Goal: Task Accomplishment & Management: Use online tool/utility

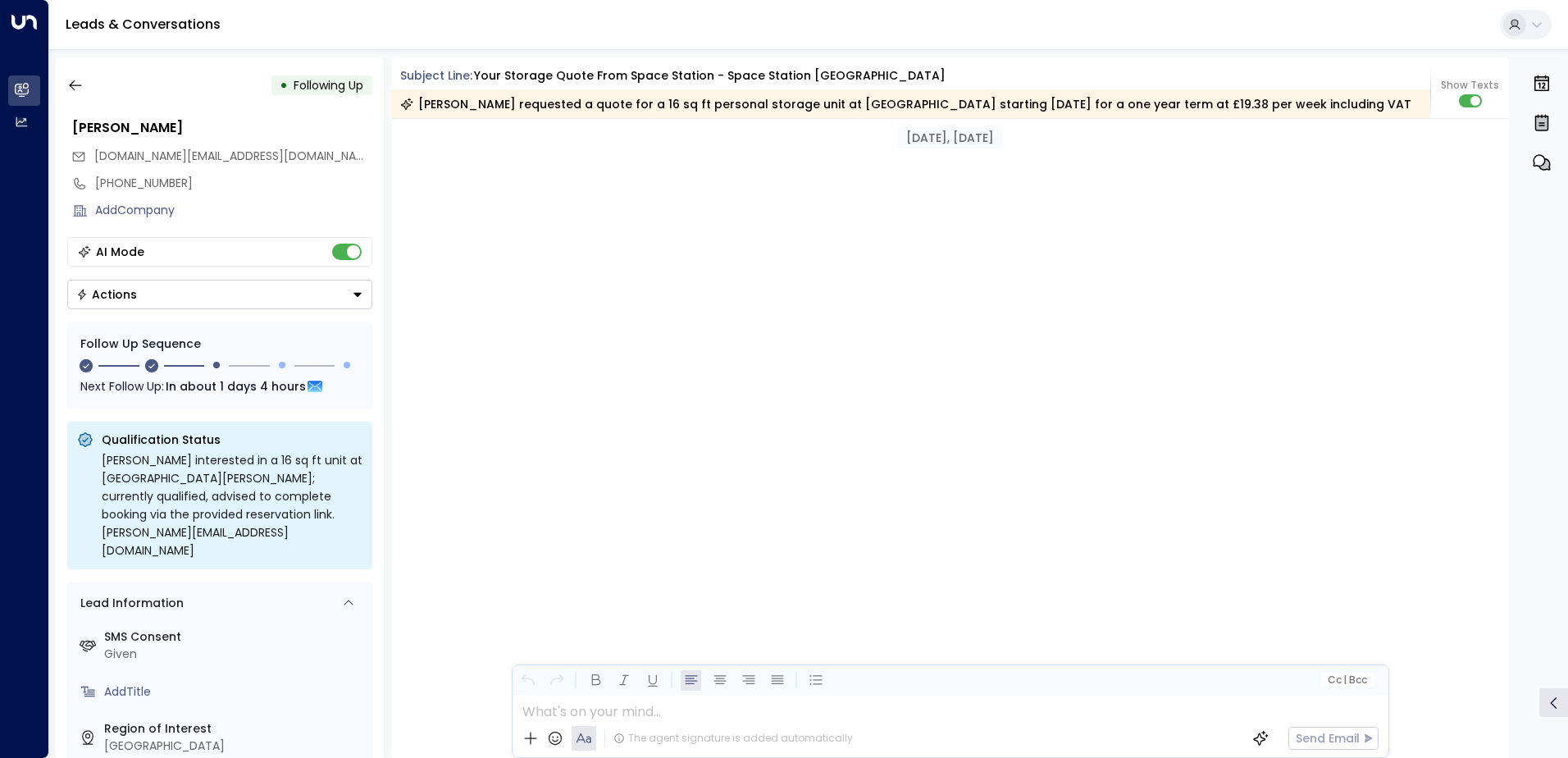
scroll to position [1604, 0]
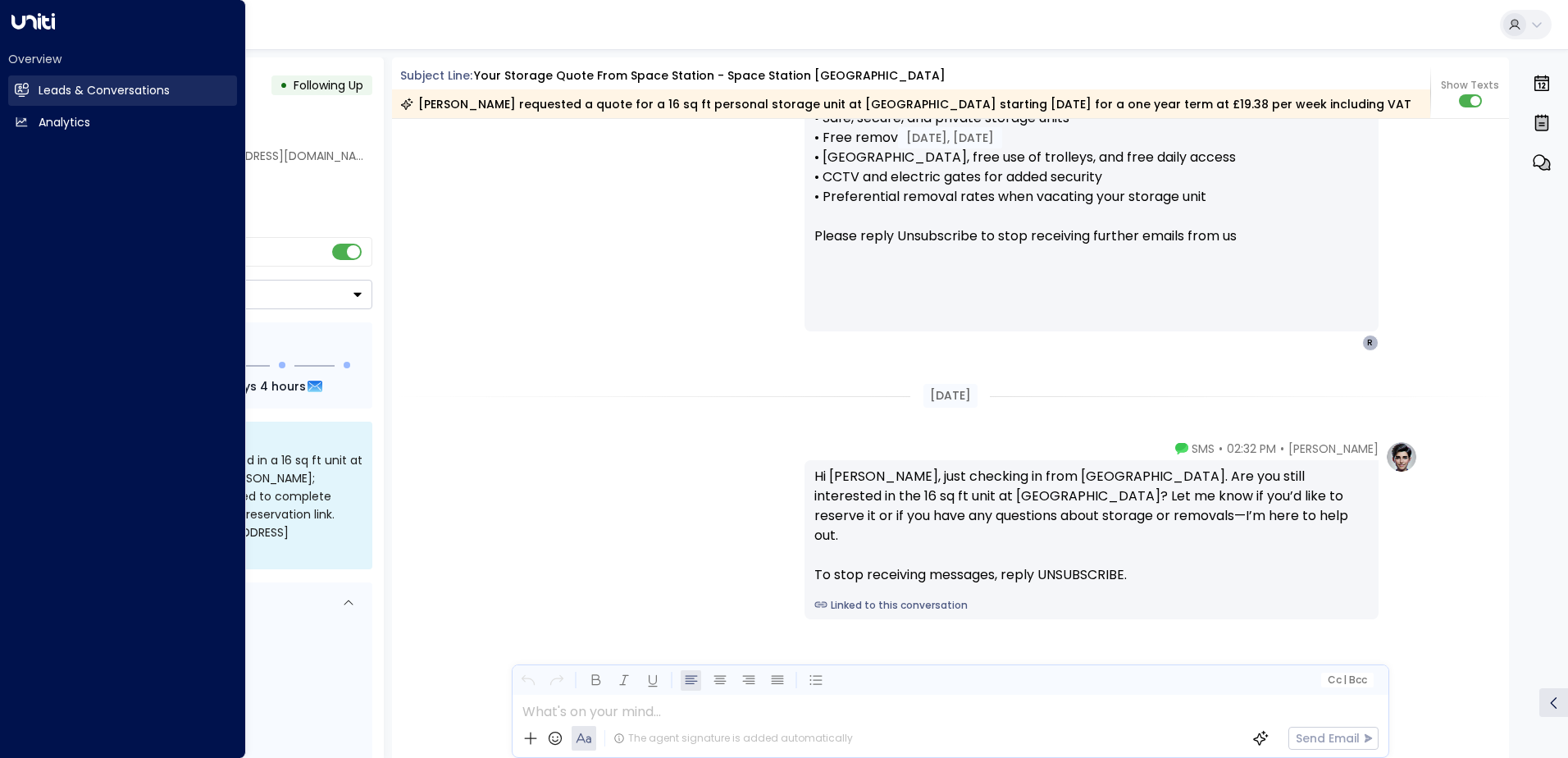
click at [11, 90] on link "Leads & Conversations Leads & Conversations" at bounding box center [122, 90] width 229 height 30
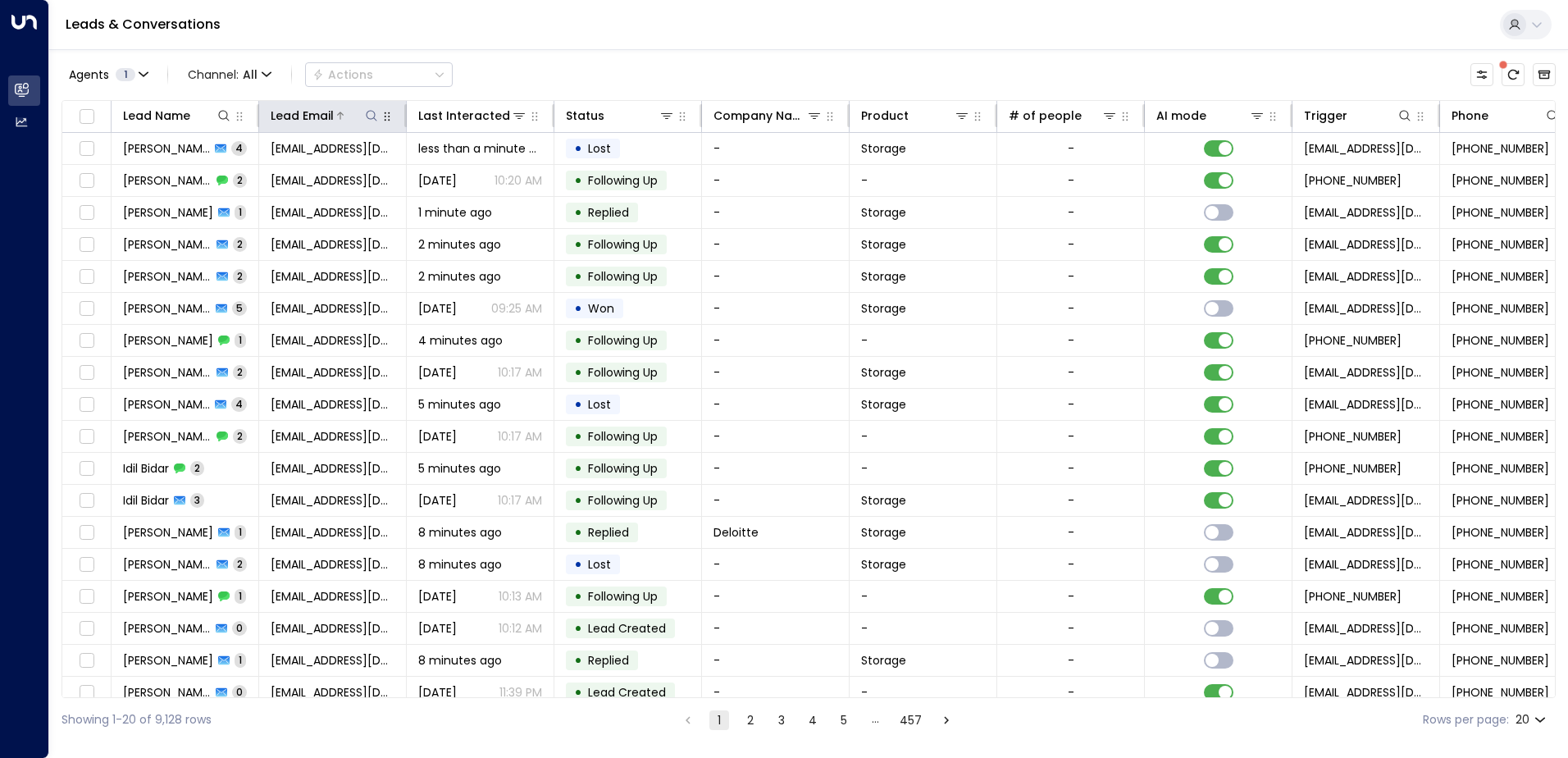
click at [372, 115] on icon at bounding box center [371, 115] width 13 height 13
click at [351, 173] on input "text" at bounding box center [371, 174] width 226 height 30
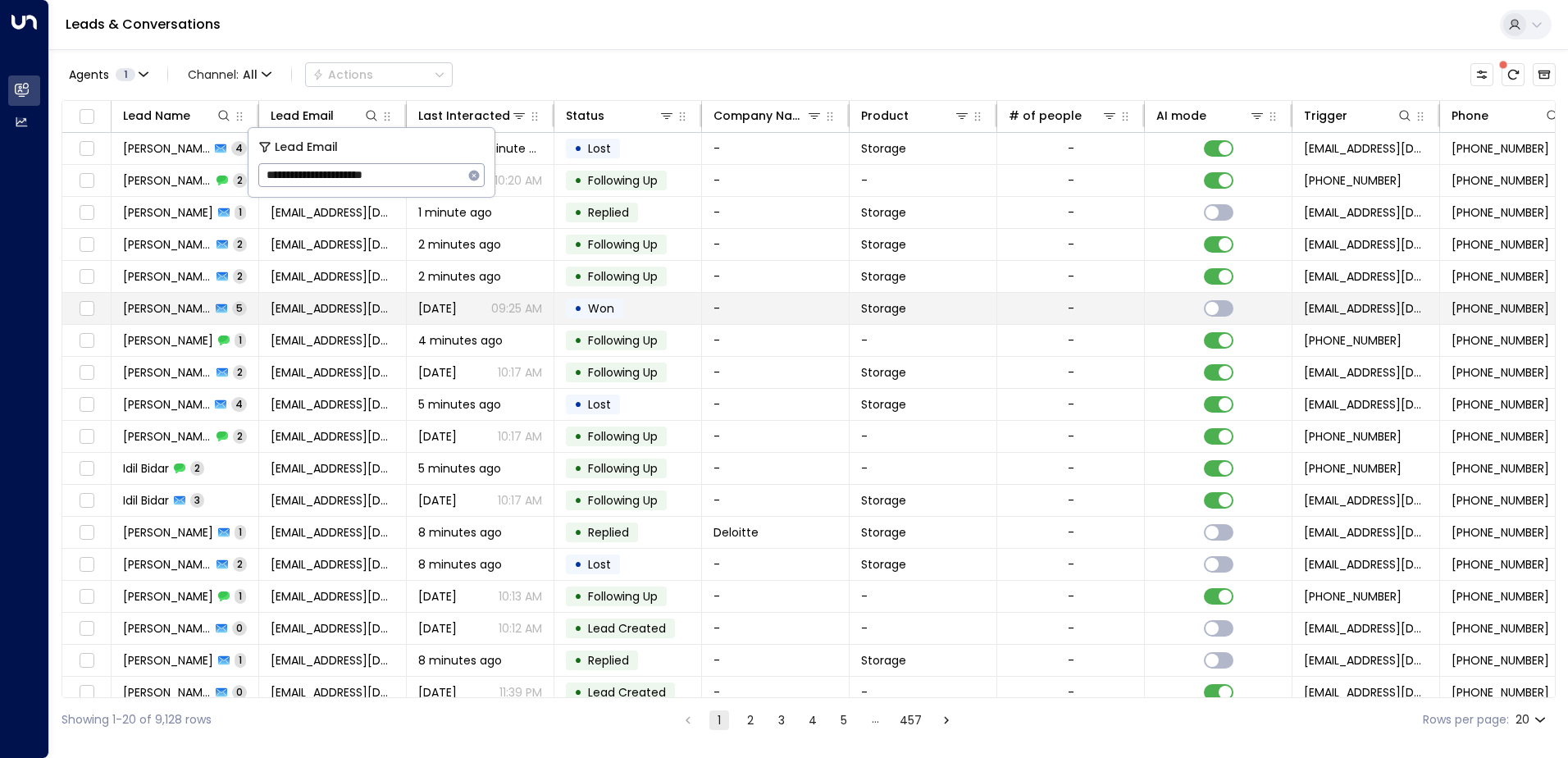
type input "**********"
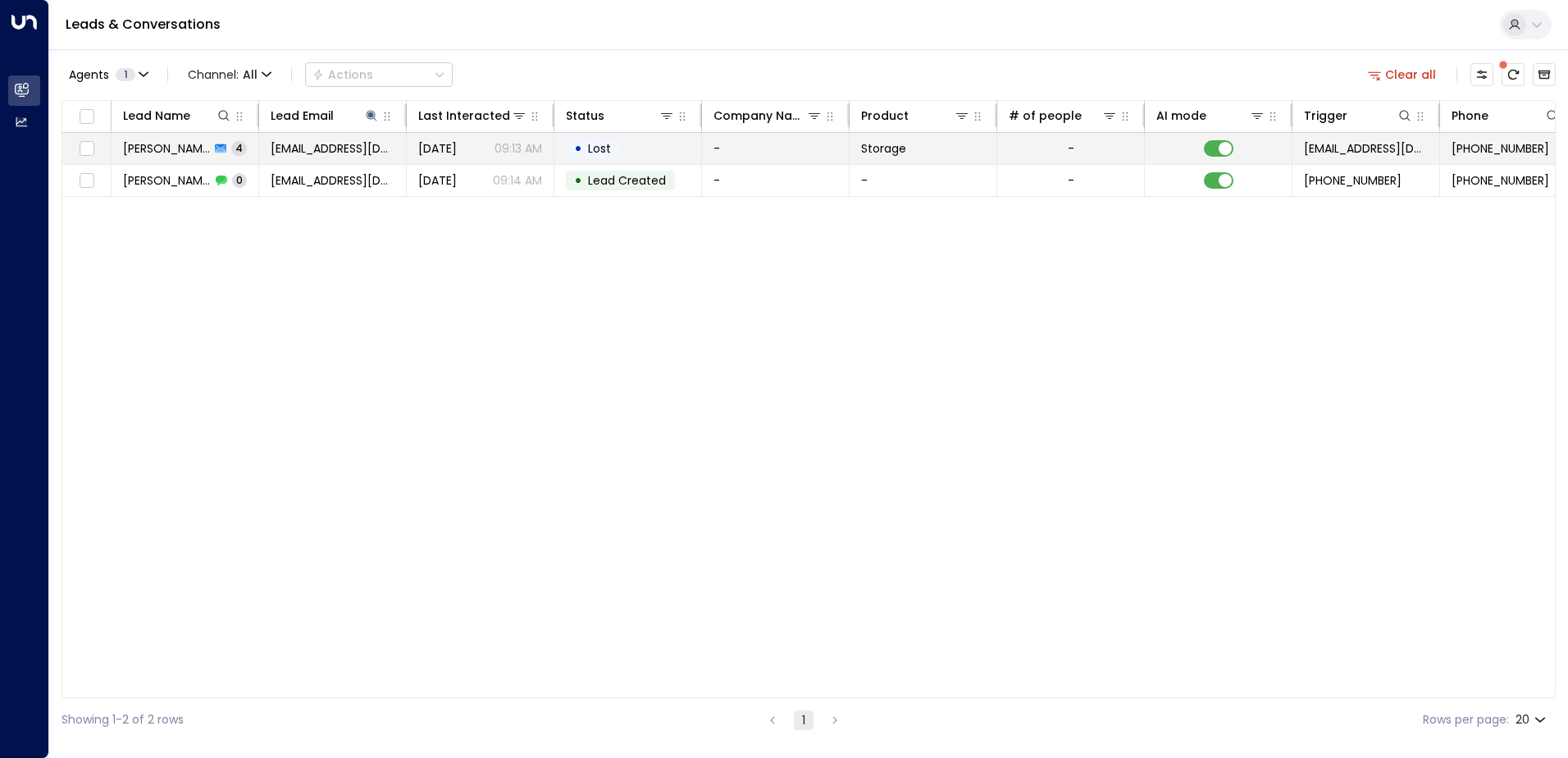
click at [795, 154] on td "-" at bounding box center [776, 148] width 147 height 31
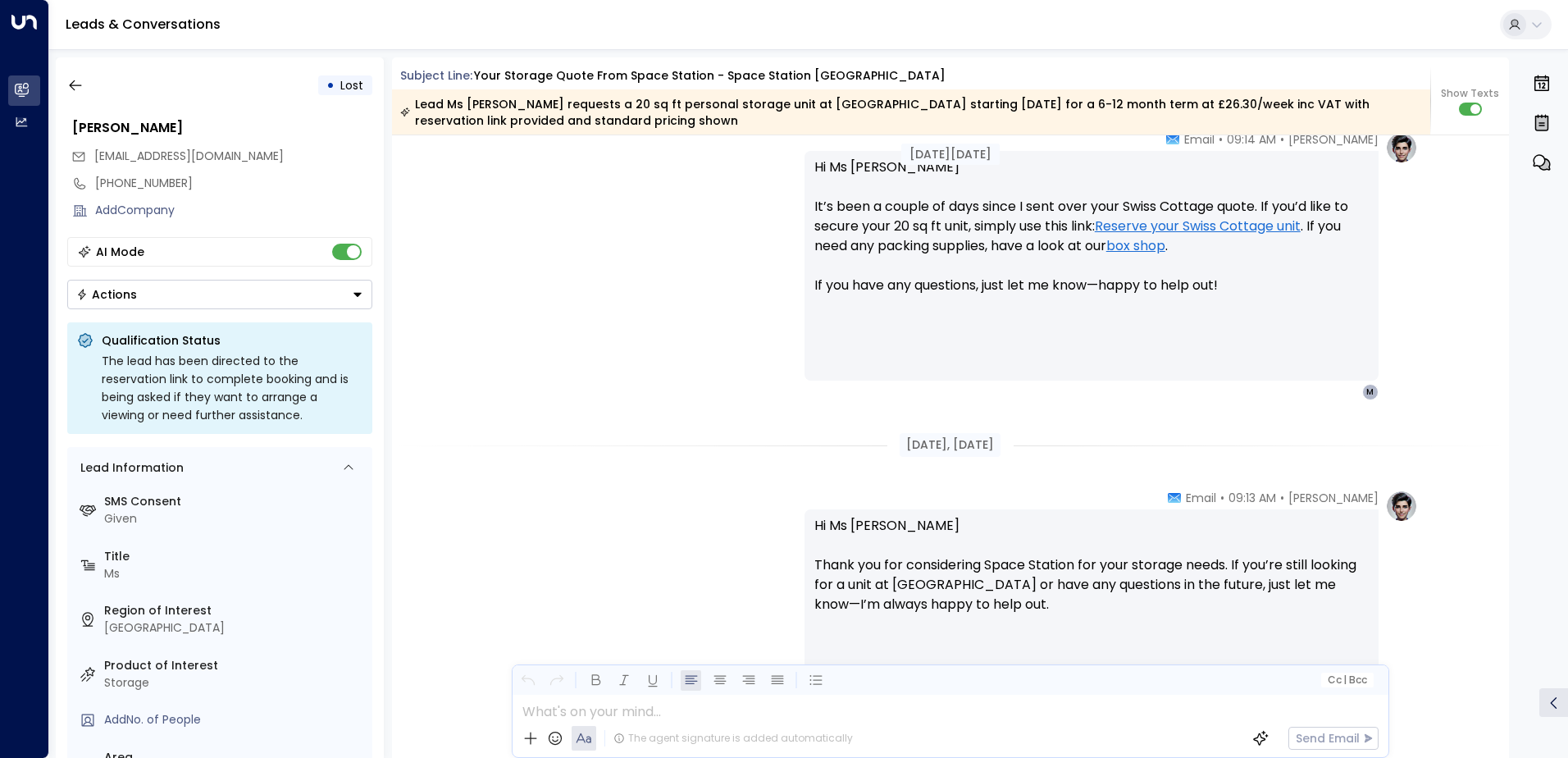
scroll to position [2134, 0]
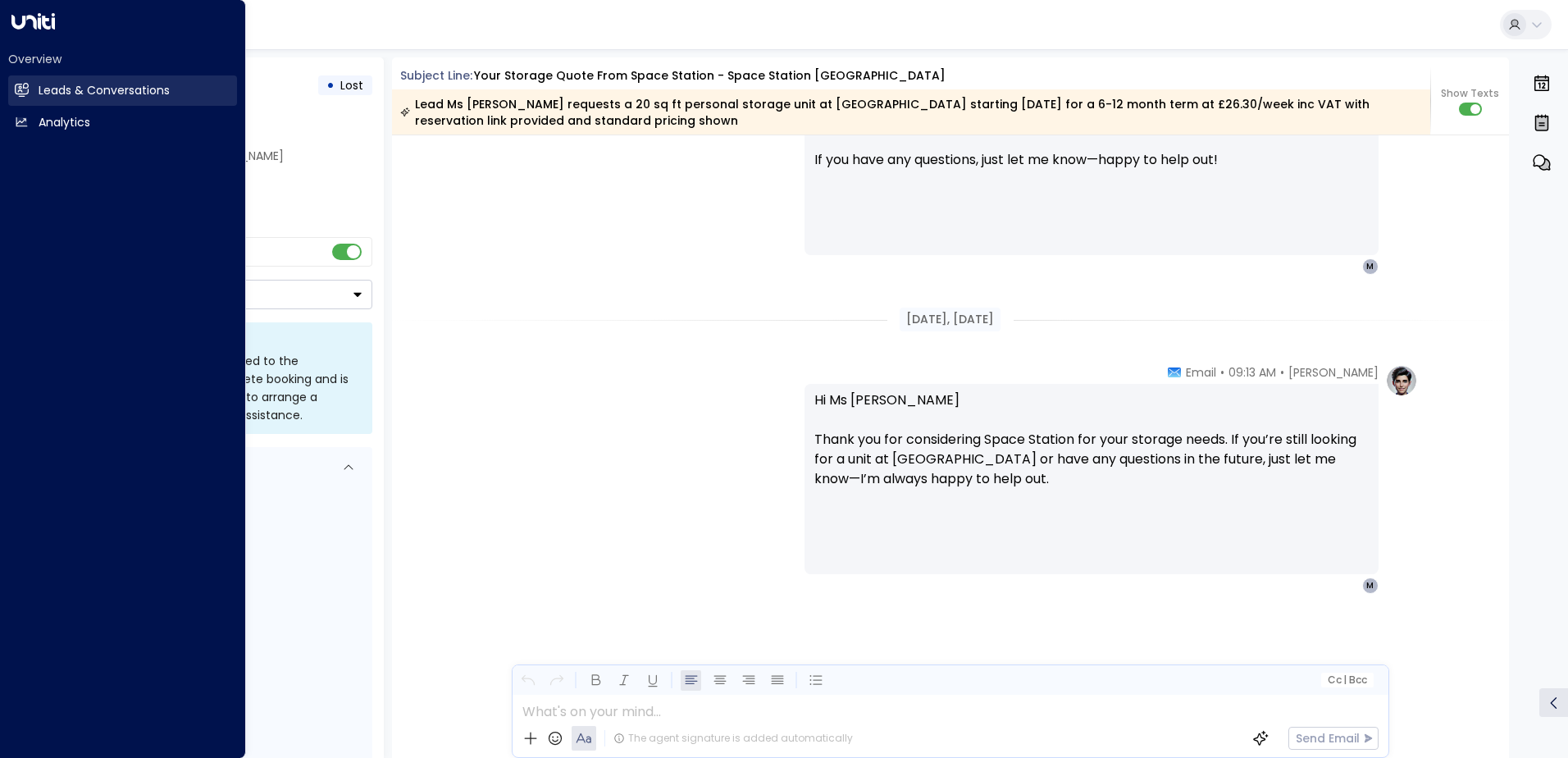
click at [42, 93] on h2 "Leads & Conversations" at bounding box center [103, 91] width 131 height 17
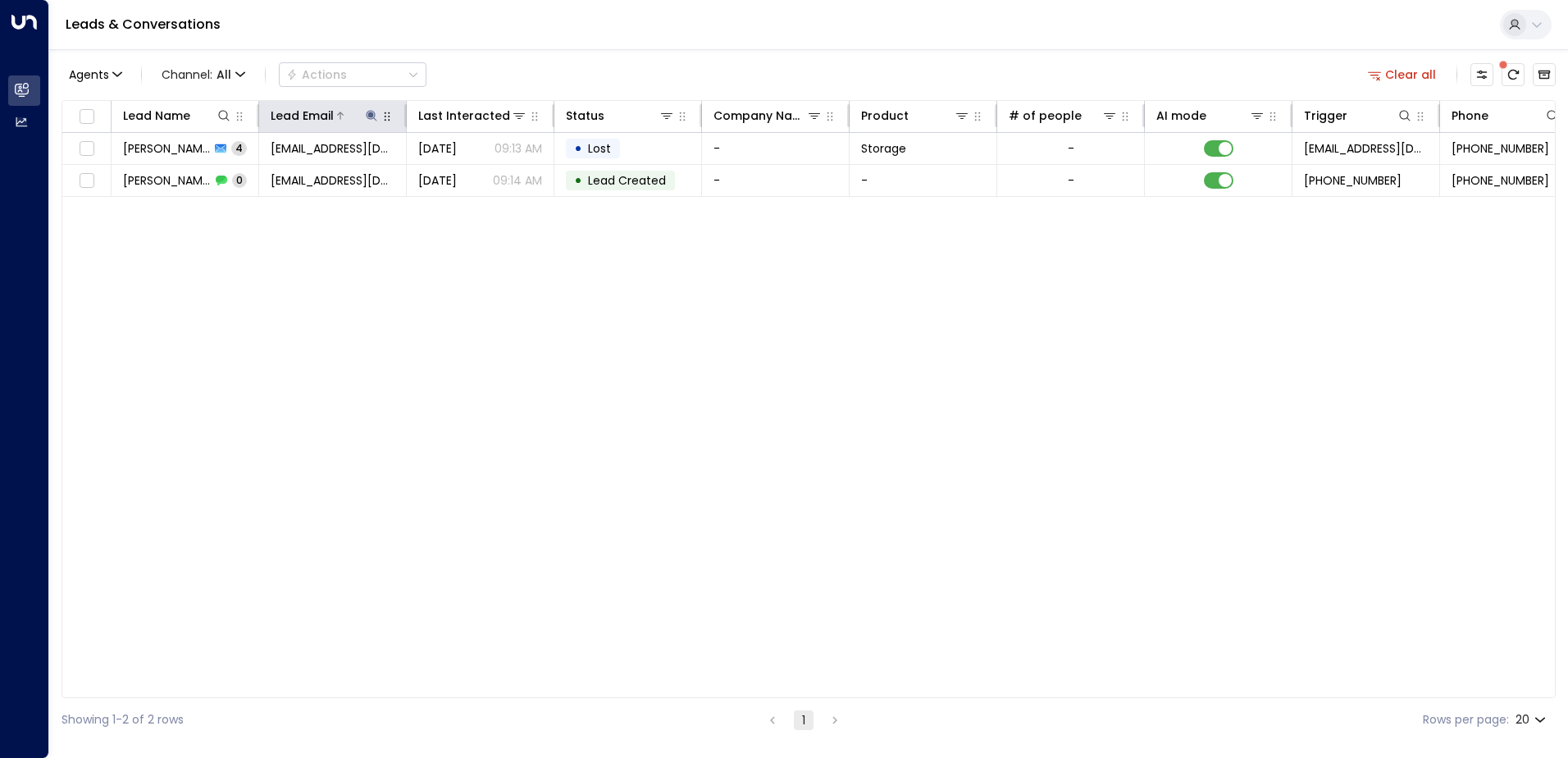
click at [373, 120] on div "Lead Email" at bounding box center [325, 115] width 109 height 20
click at [368, 117] on icon at bounding box center [371, 115] width 10 height 10
click at [471, 174] on icon "button" at bounding box center [474, 175] width 10 height 10
click at [349, 177] on input "text" at bounding box center [371, 174] width 226 height 30
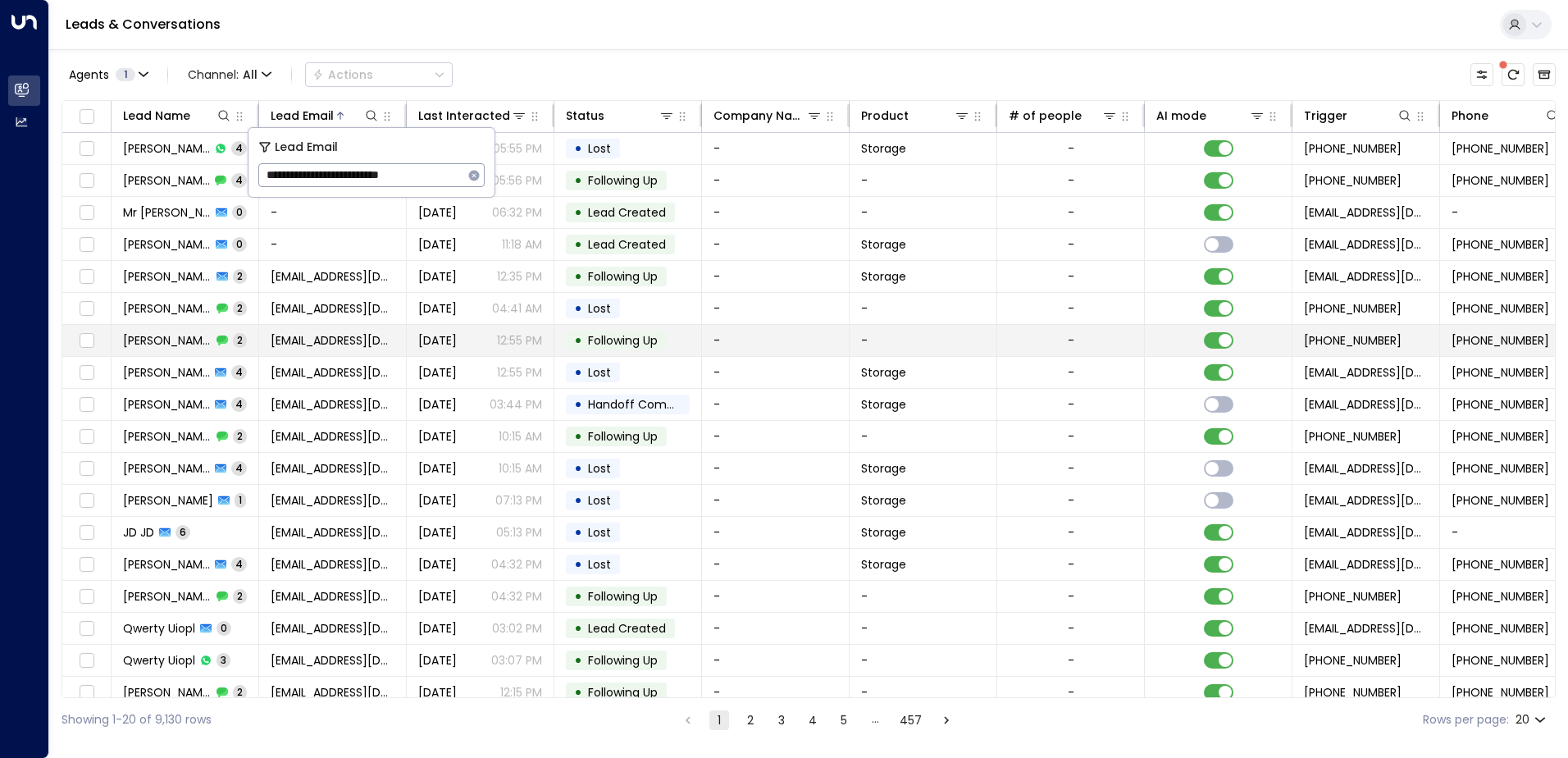
type input "**********"
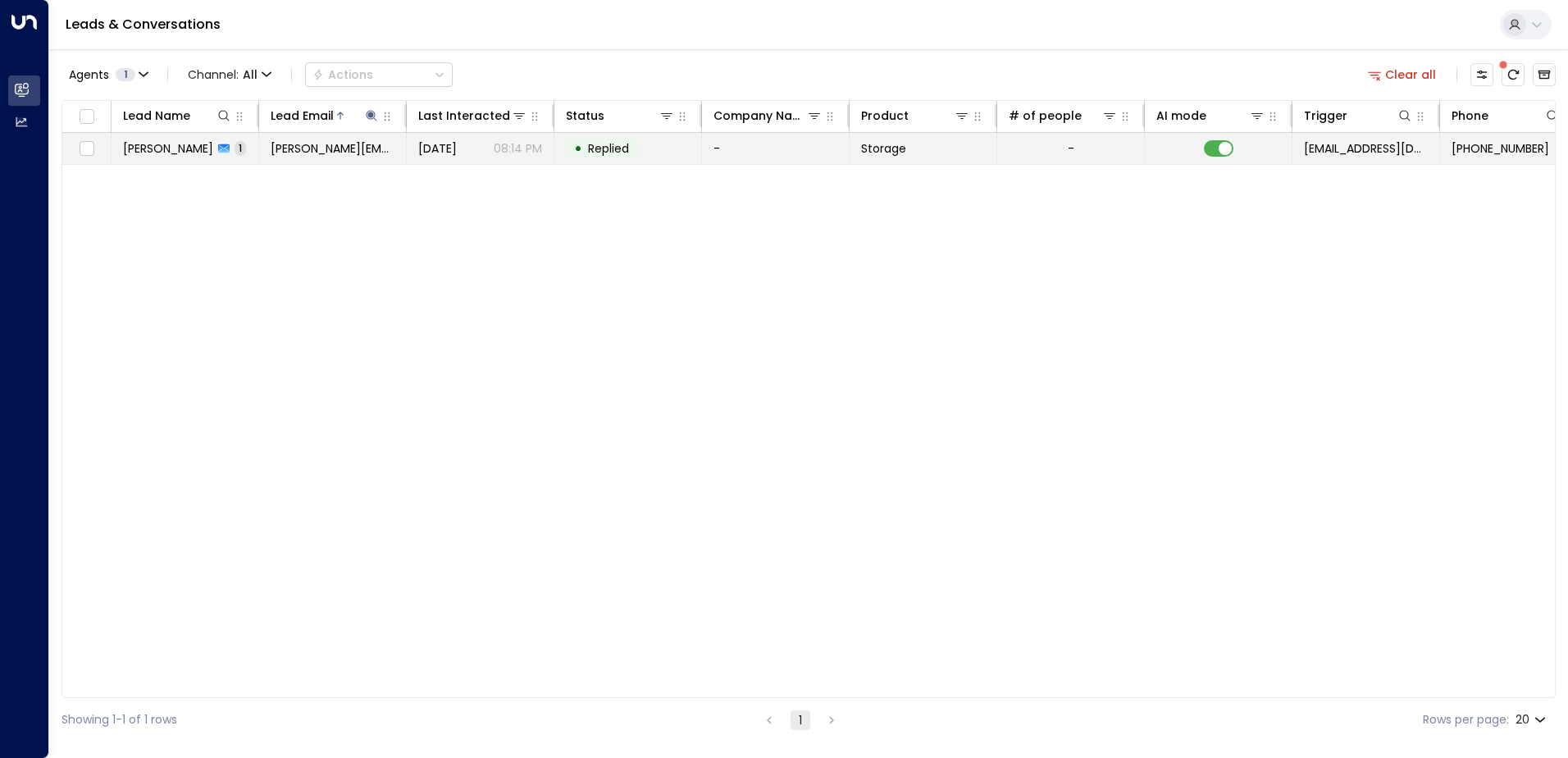
click at [746, 149] on td "-" at bounding box center [776, 148] width 147 height 31
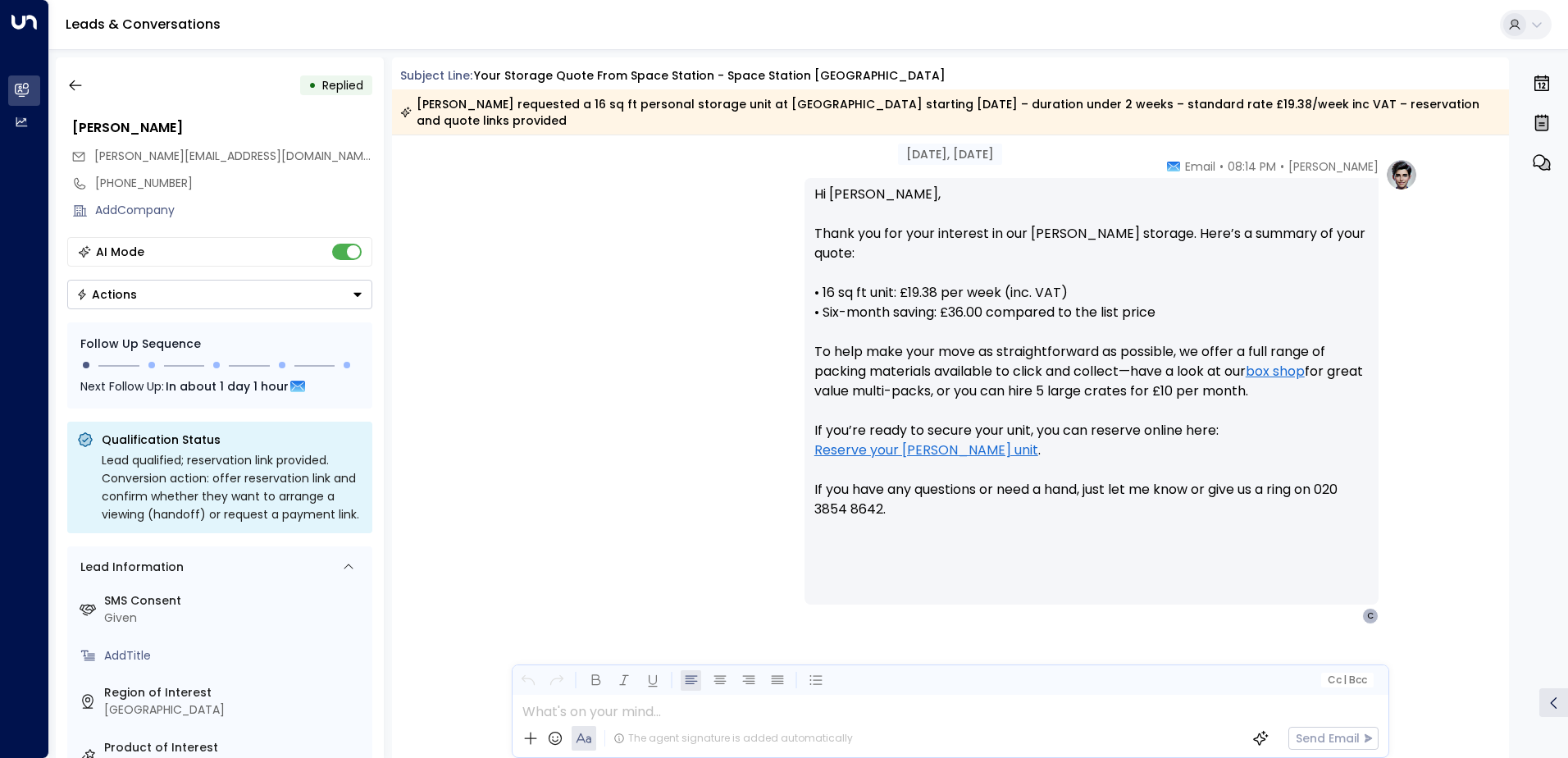
scroll to position [585, 0]
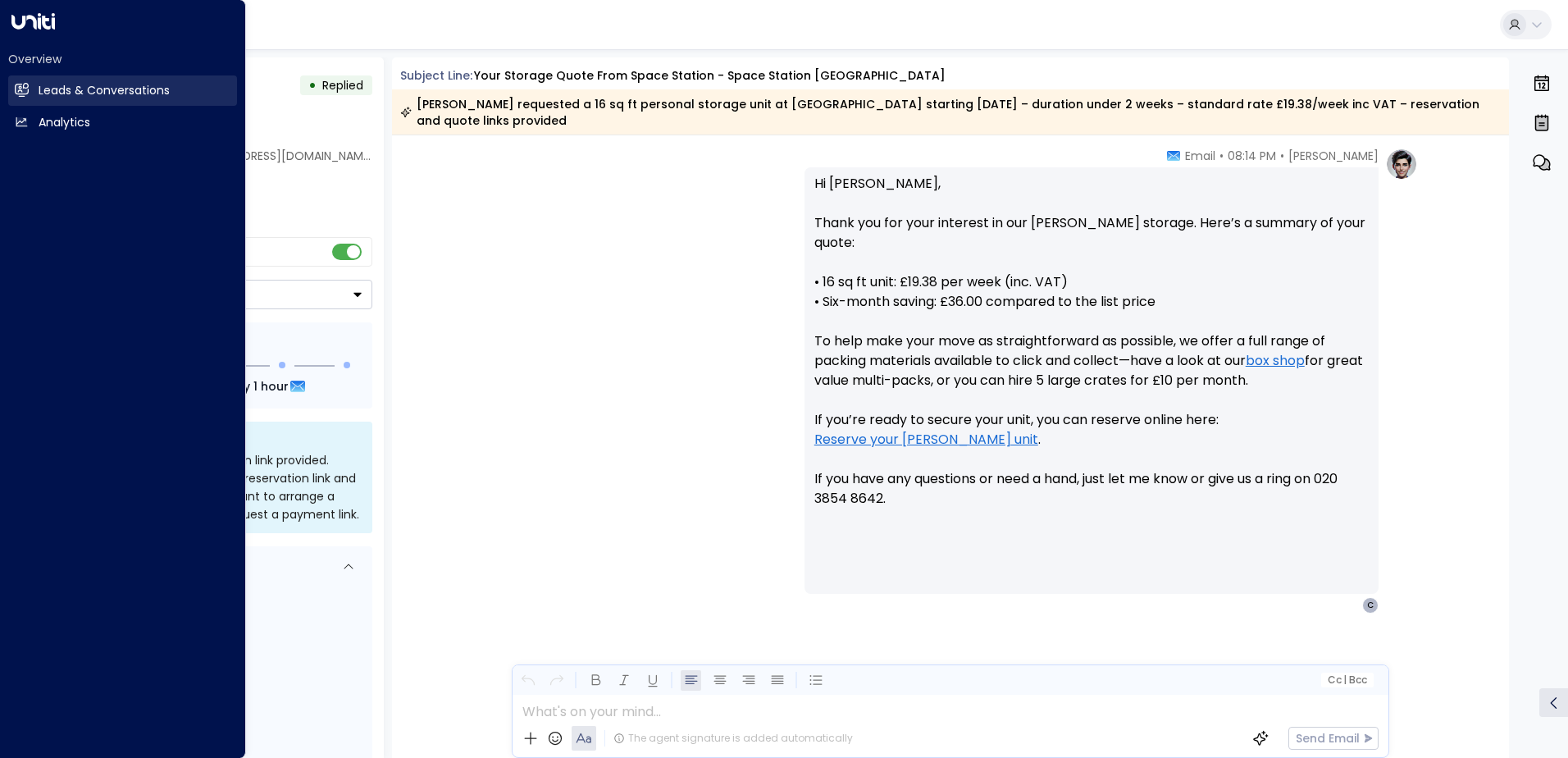
click at [98, 91] on h2 "Leads & Conversations" at bounding box center [103, 91] width 131 height 17
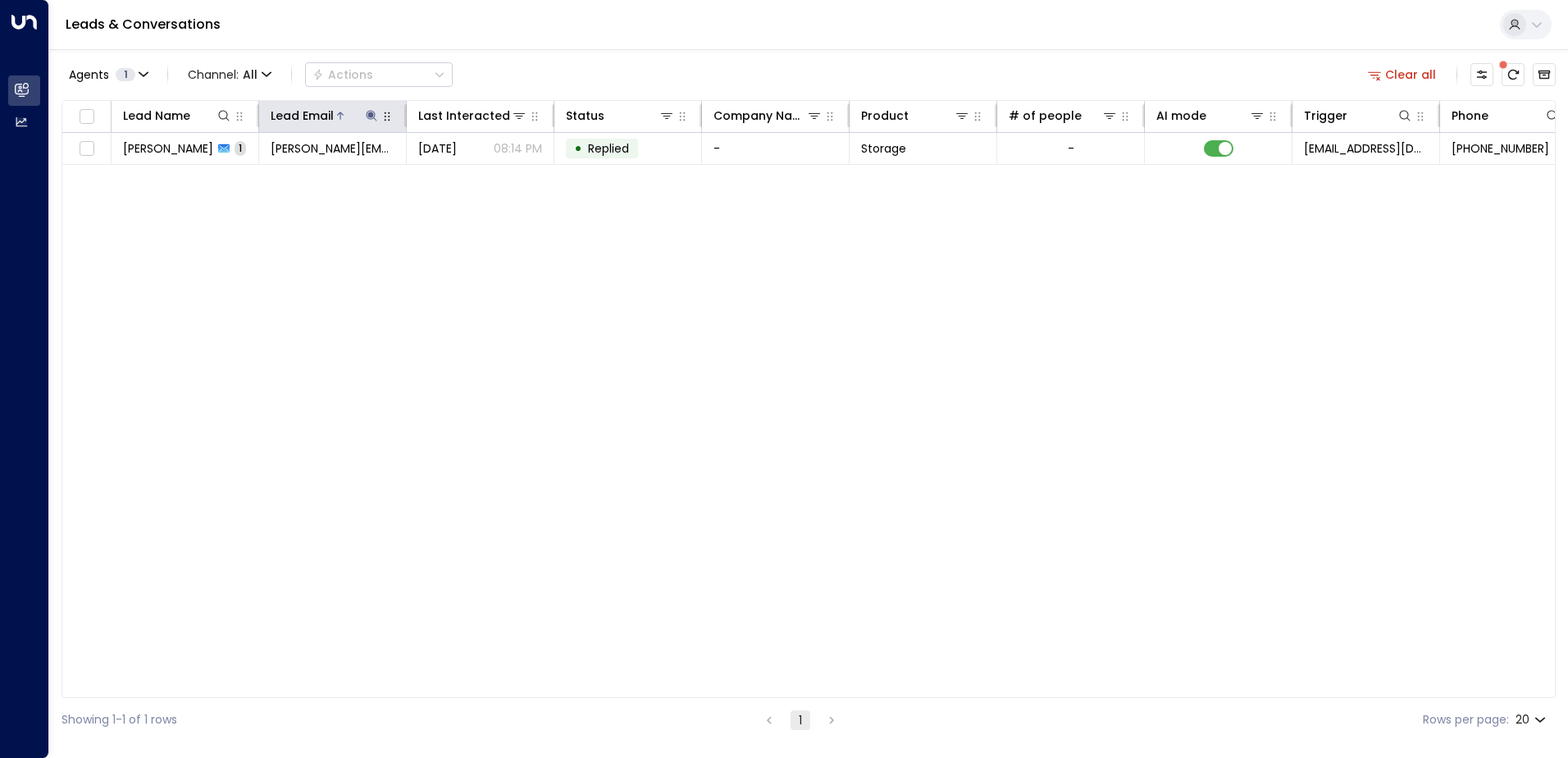
click at [373, 114] on icon at bounding box center [371, 115] width 10 height 10
click at [470, 177] on icon "button" at bounding box center [474, 175] width 10 height 10
click at [319, 180] on input "text" at bounding box center [371, 174] width 226 height 30
drag, startPoint x: 319, startPoint y: 180, endPoint x: 338, endPoint y: 188, distance: 20.6
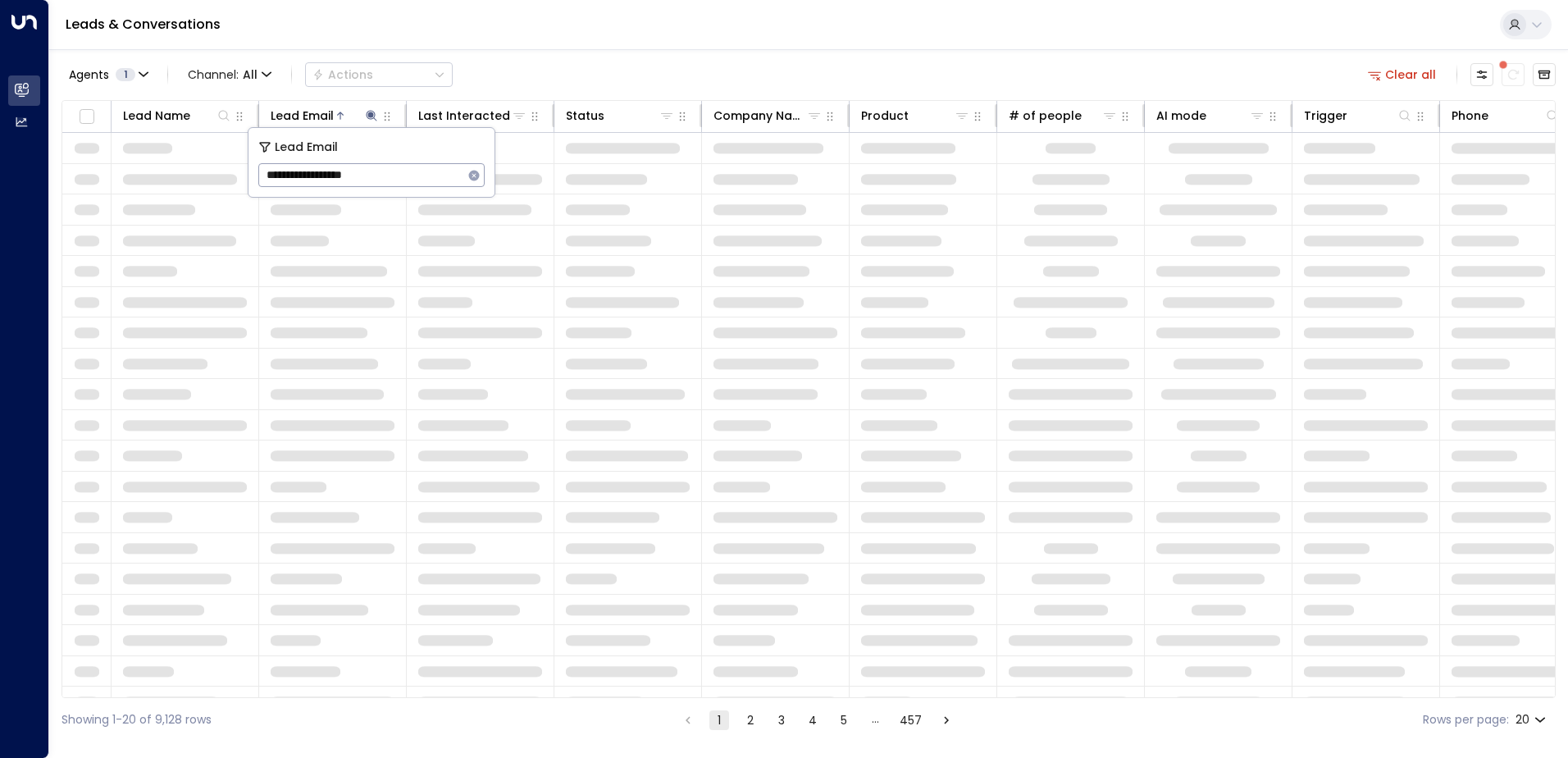
type input "**********"
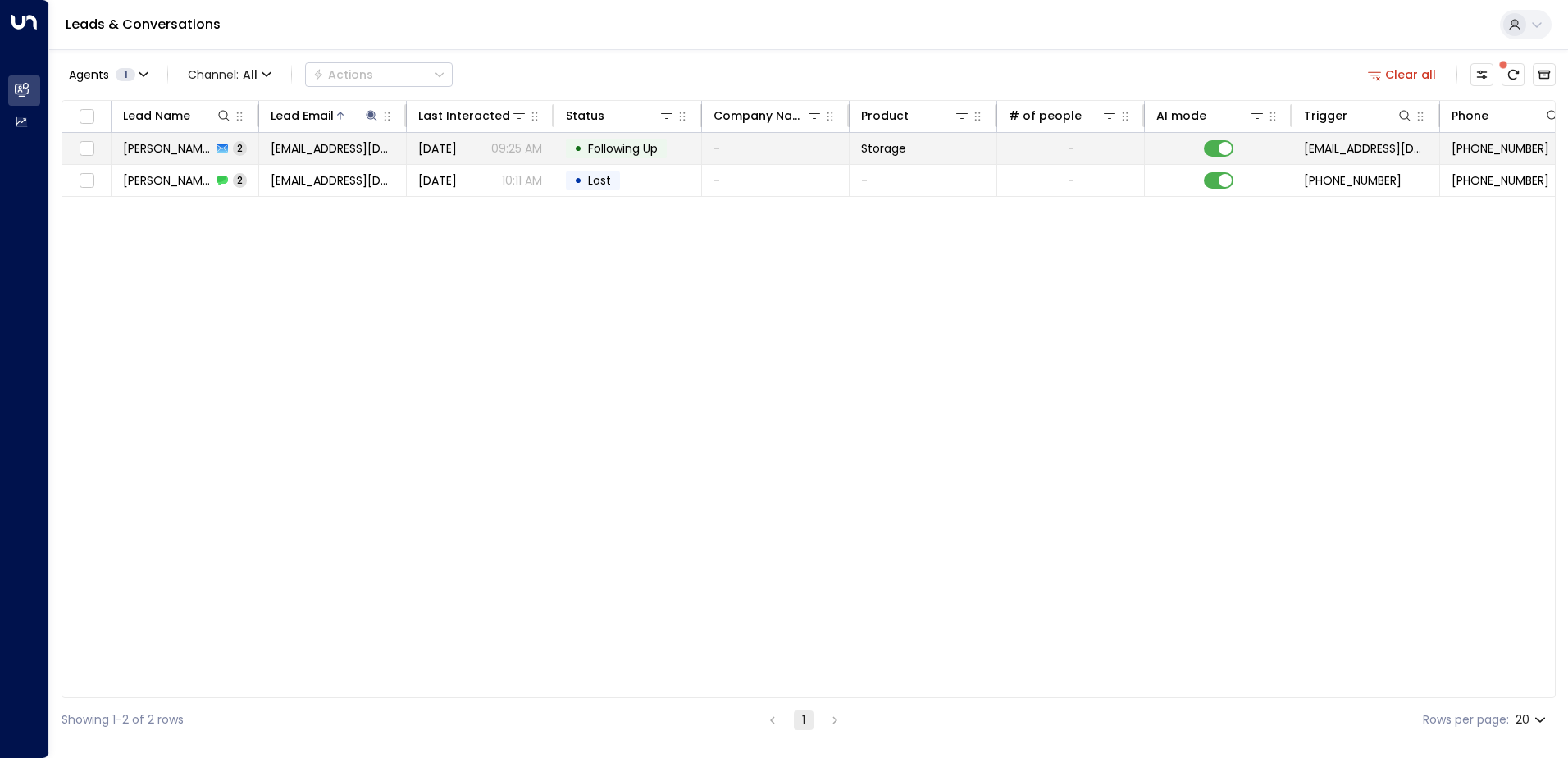
click at [769, 149] on td "-" at bounding box center [776, 148] width 147 height 31
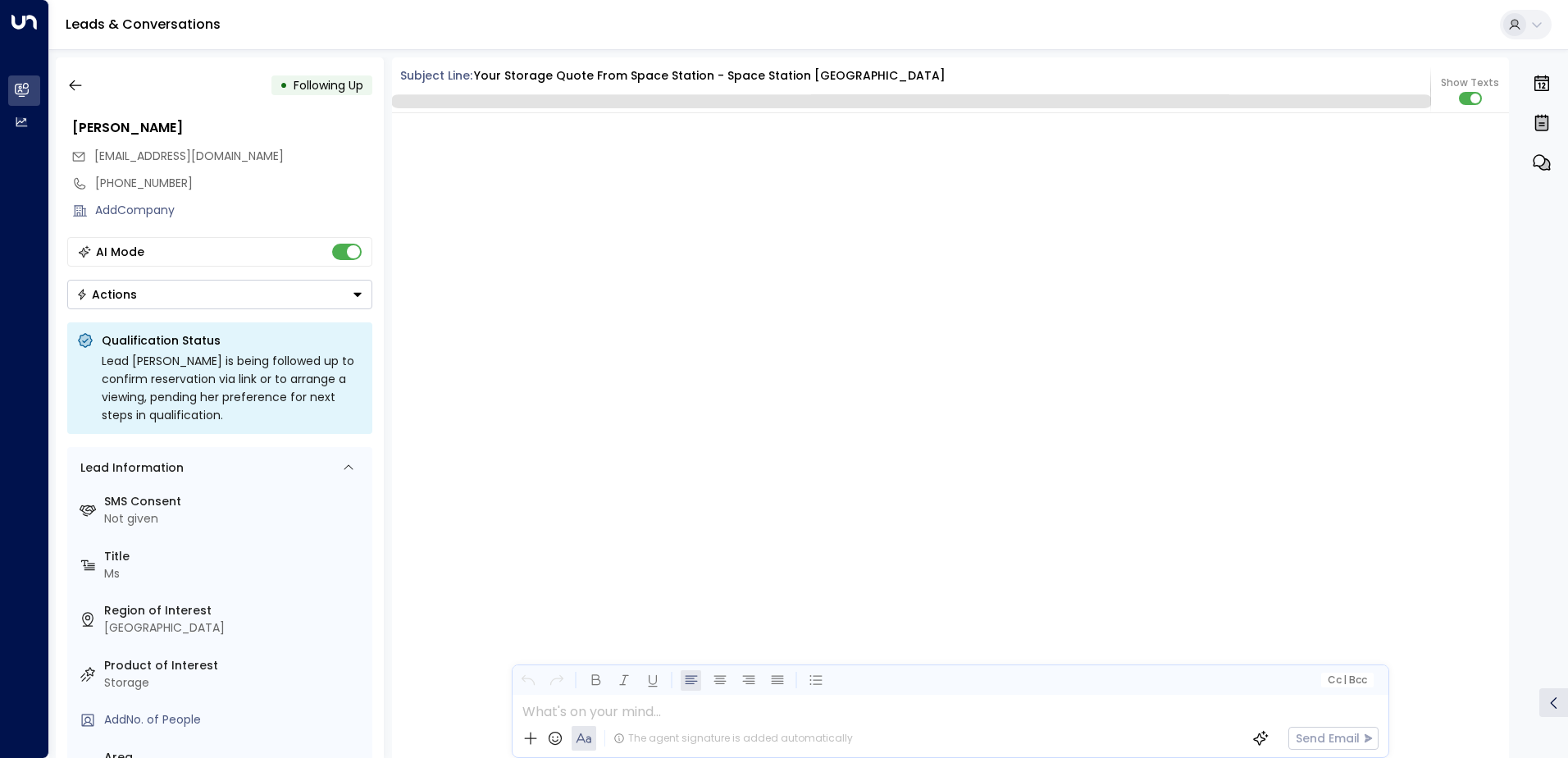
scroll to position [1516, 0]
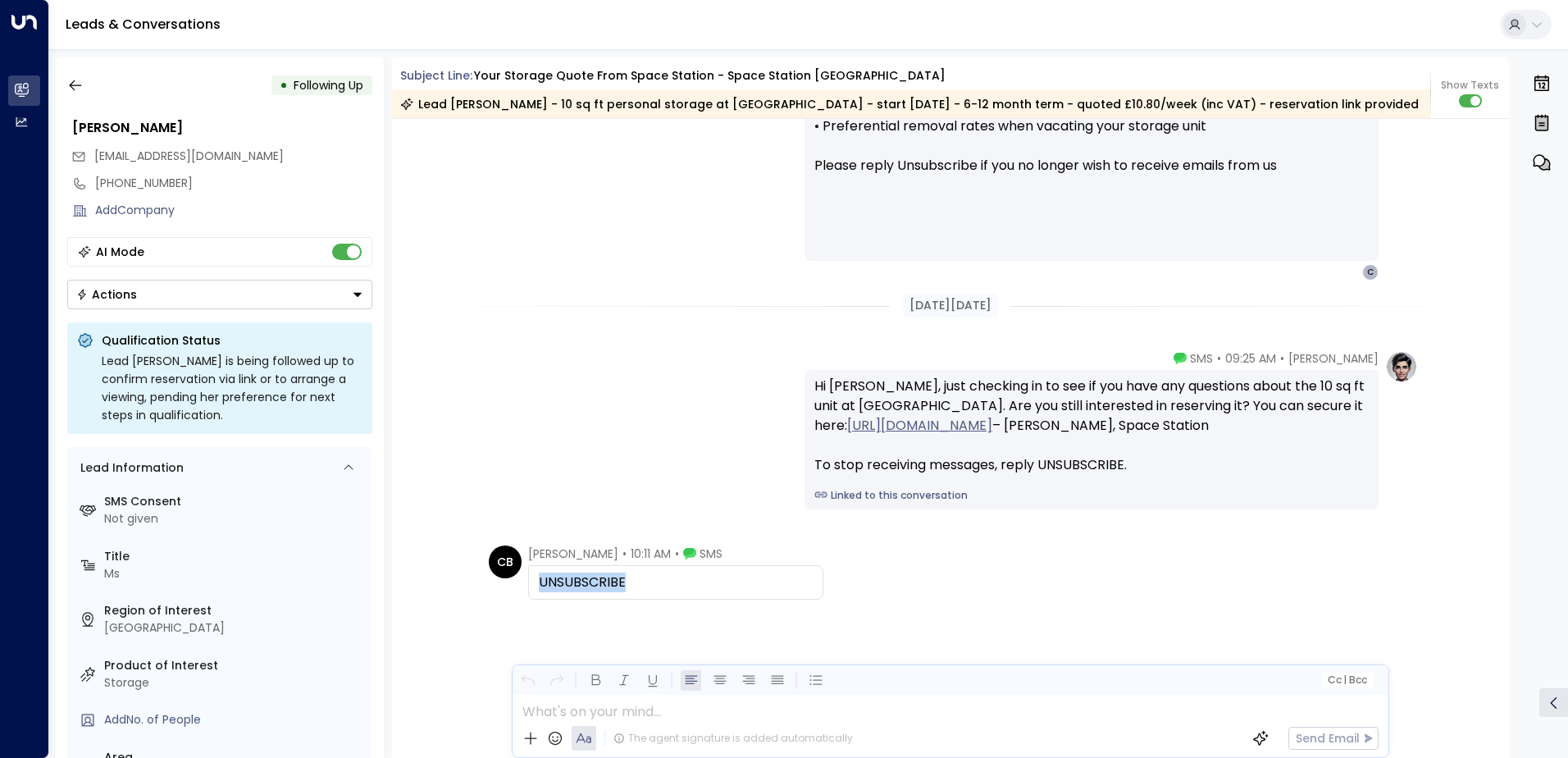
drag, startPoint x: 534, startPoint y: 577, endPoint x: 626, endPoint y: 586, distance: 92.4
click at [626, 586] on div "UNSUBSCRIBE" at bounding box center [675, 583] width 296 height 35
drag, startPoint x: 626, startPoint y: 586, endPoint x: 601, endPoint y: 579, distance: 26.0
copy div "UNSUBSCRIBE"
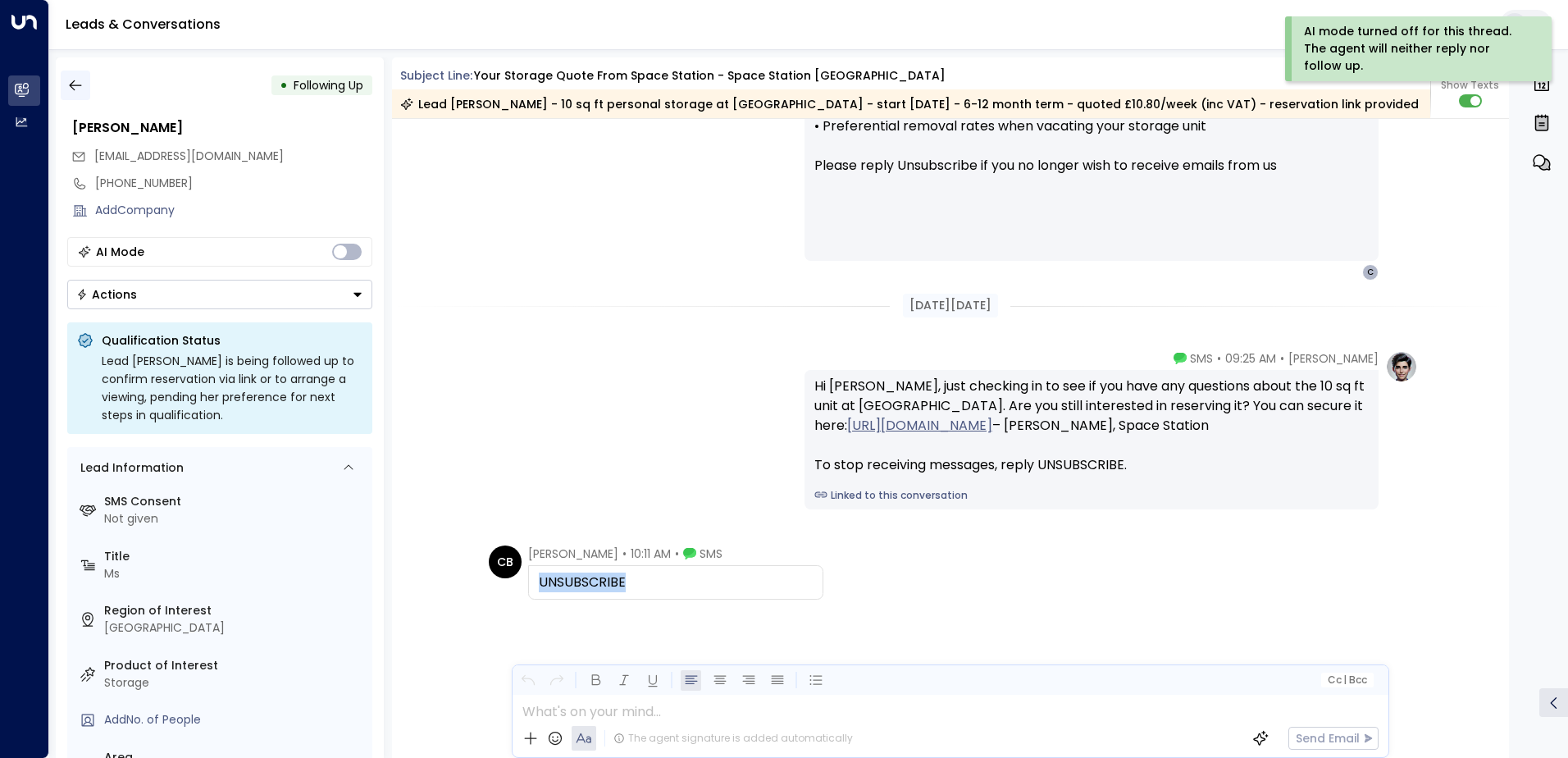
click at [63, 84] on button "button" at bounding box center [75, 85] width 29 height 29
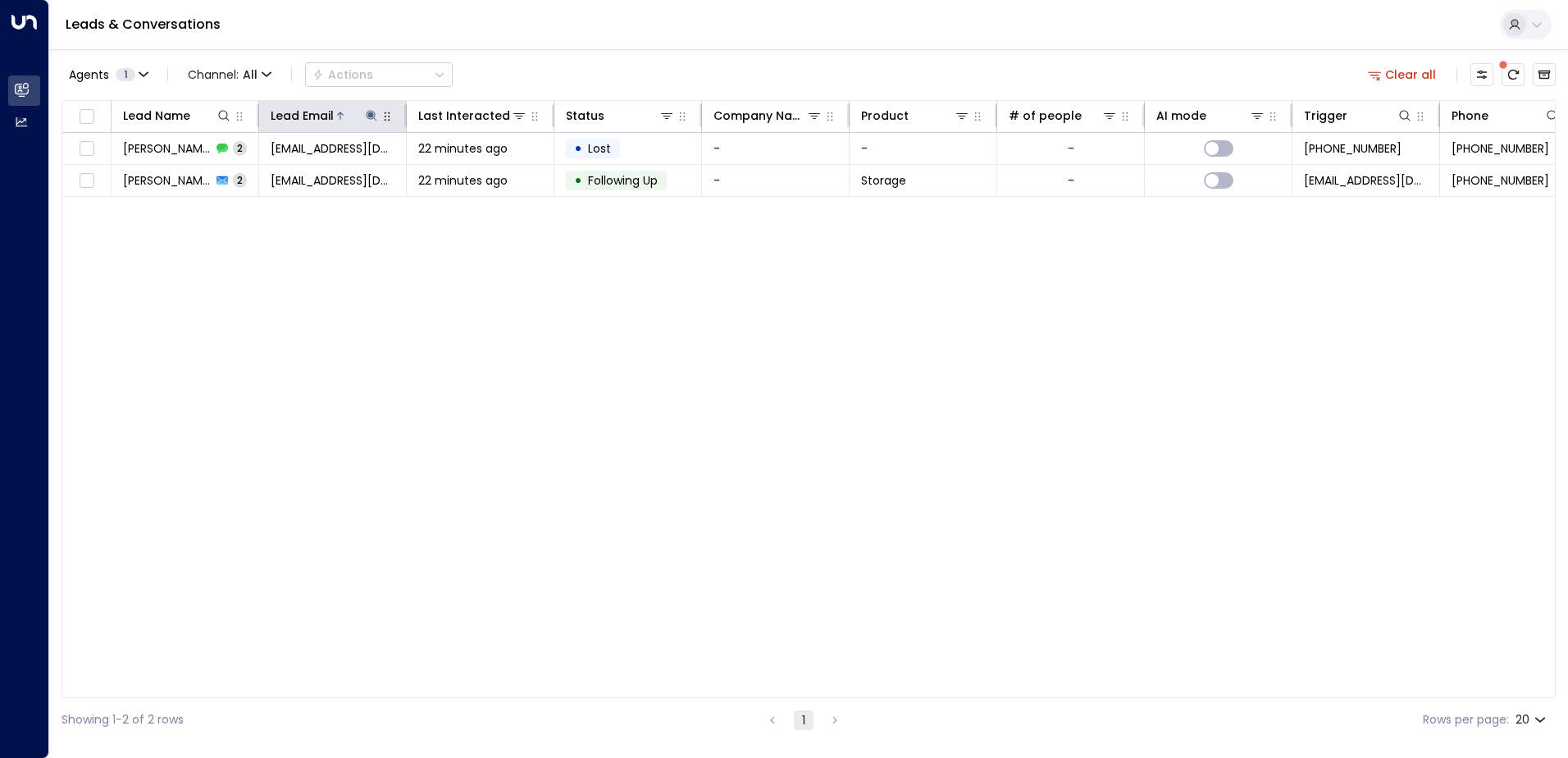
click at [373, 118] on icon at bounding box center [371, 115] width 13 height 13
click at [472, 175] on icon "button" at bounding box center [474, 175] width 10 height 10
click at [341, 176] on input "text" at bounding box center [371, 174] width 226 height 30
drag, startPoint x: 341, startPoint y: 176, endPoint x: 348, endPoint y: 178, distance: 7.3
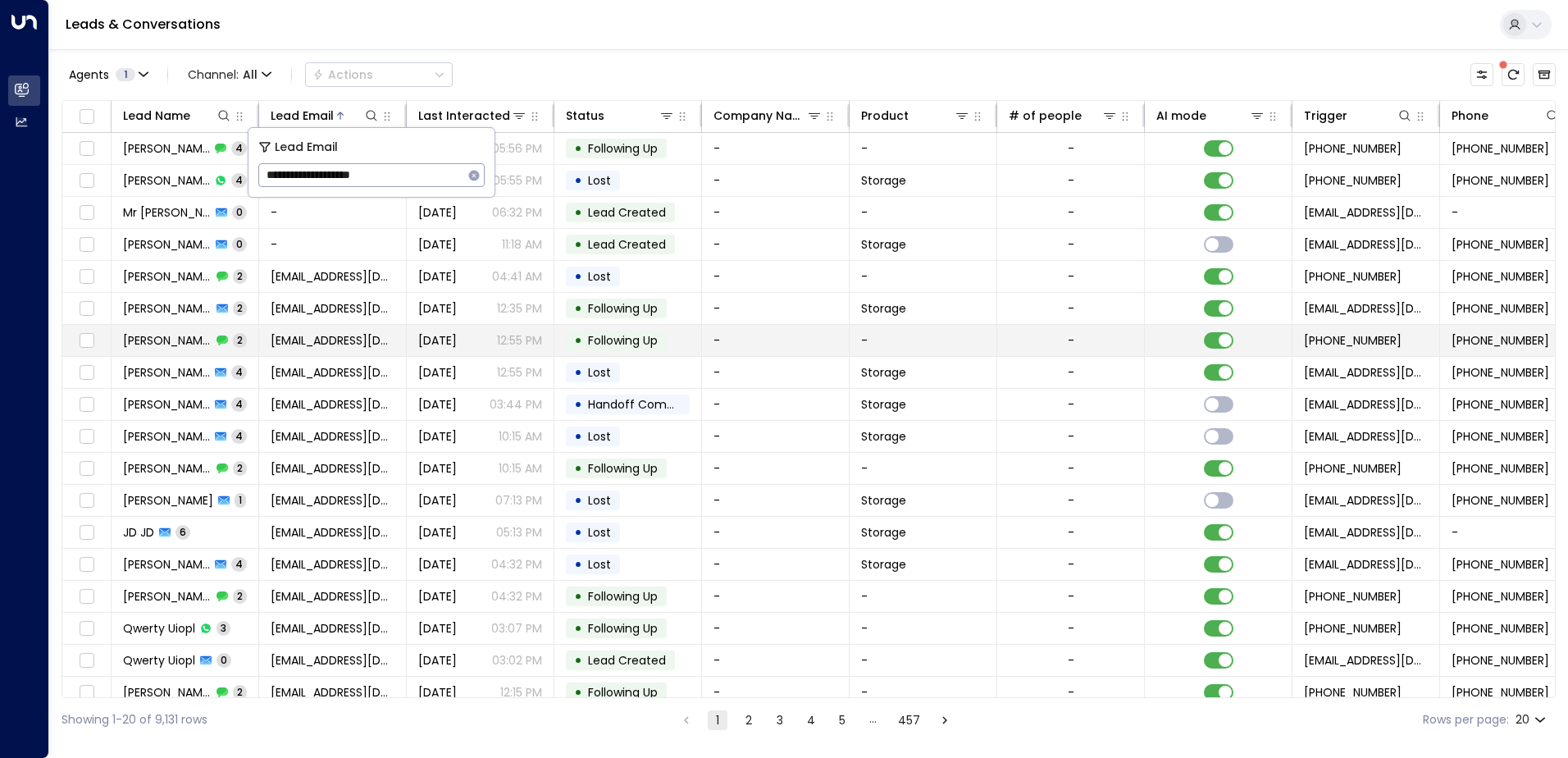
type input "**********"
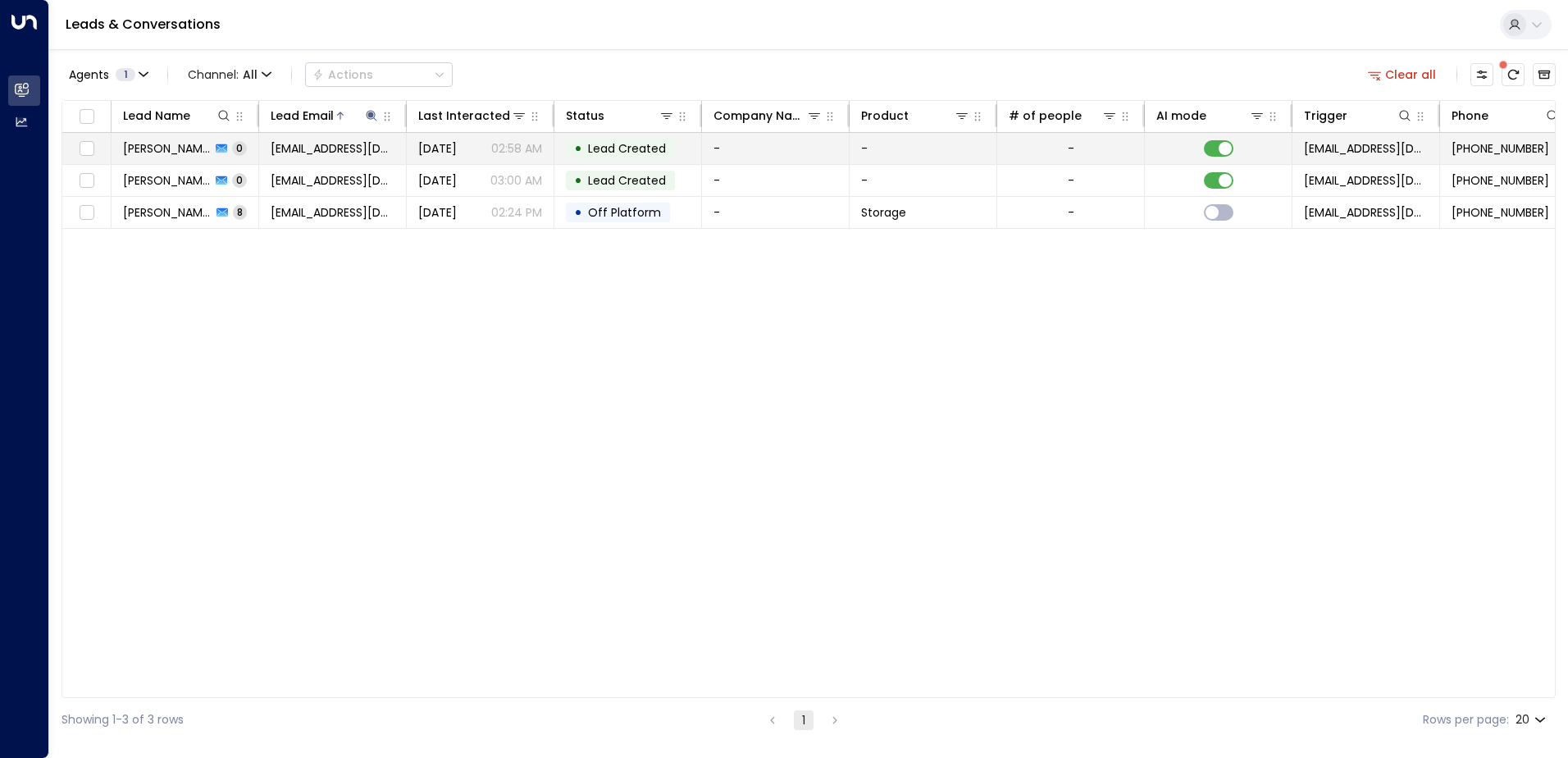
click at [748, 145] on td "-" at bounding box center [776, 148] width 147 height 31
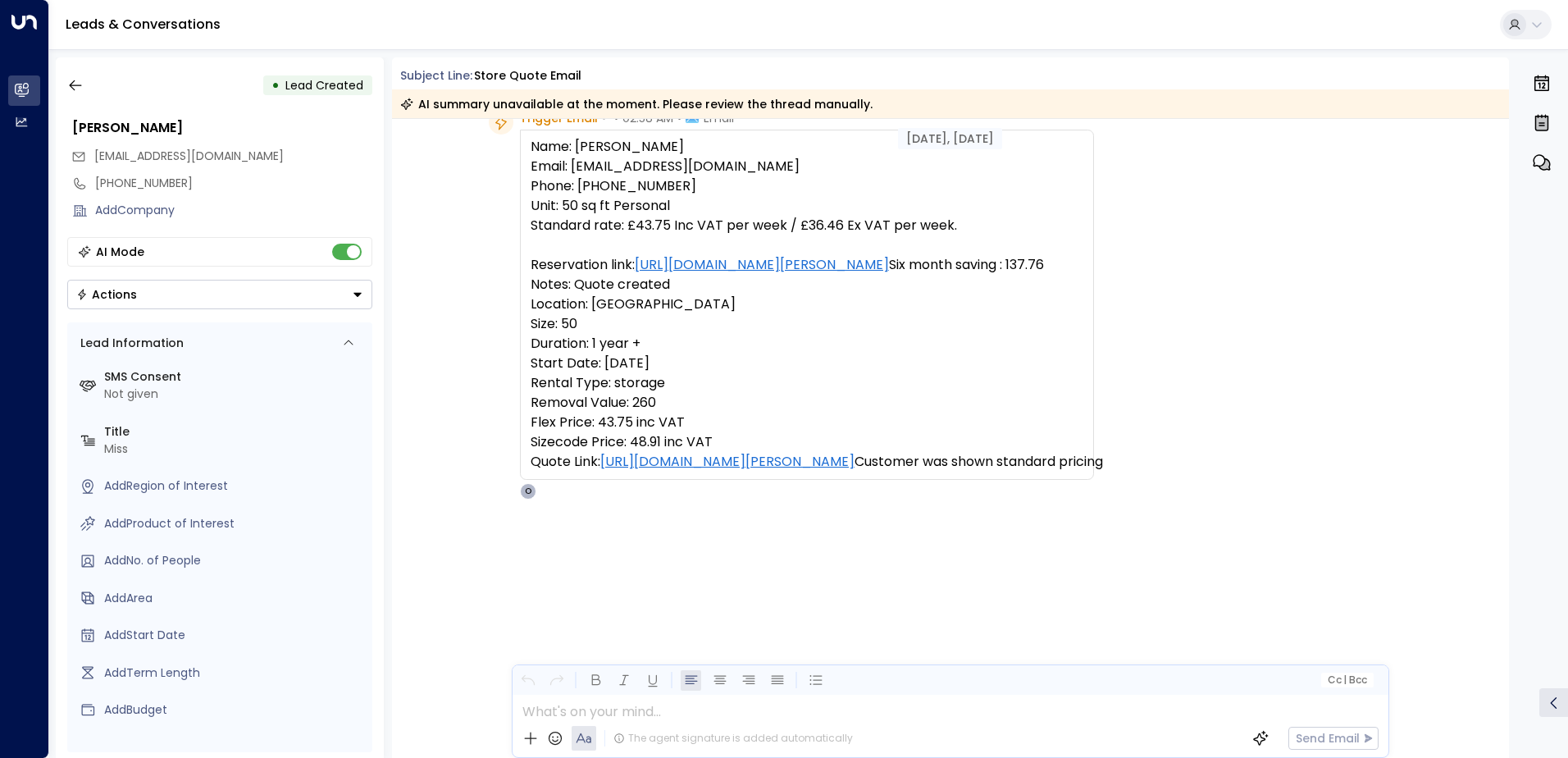
scroll to position [86, 0]
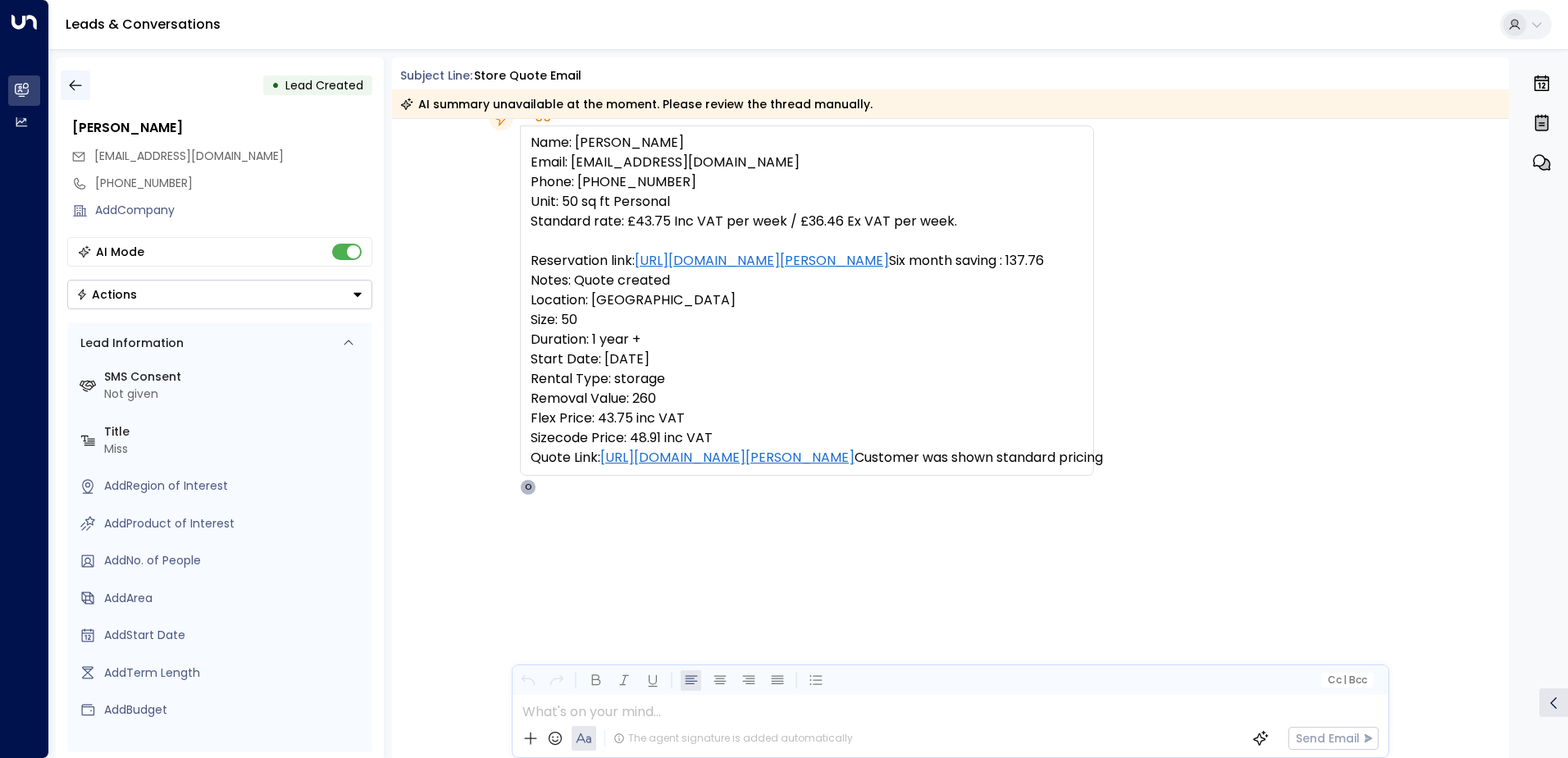
click at [69, 80] on icon "button" at bounding box center [75, 85] width 16 height 16
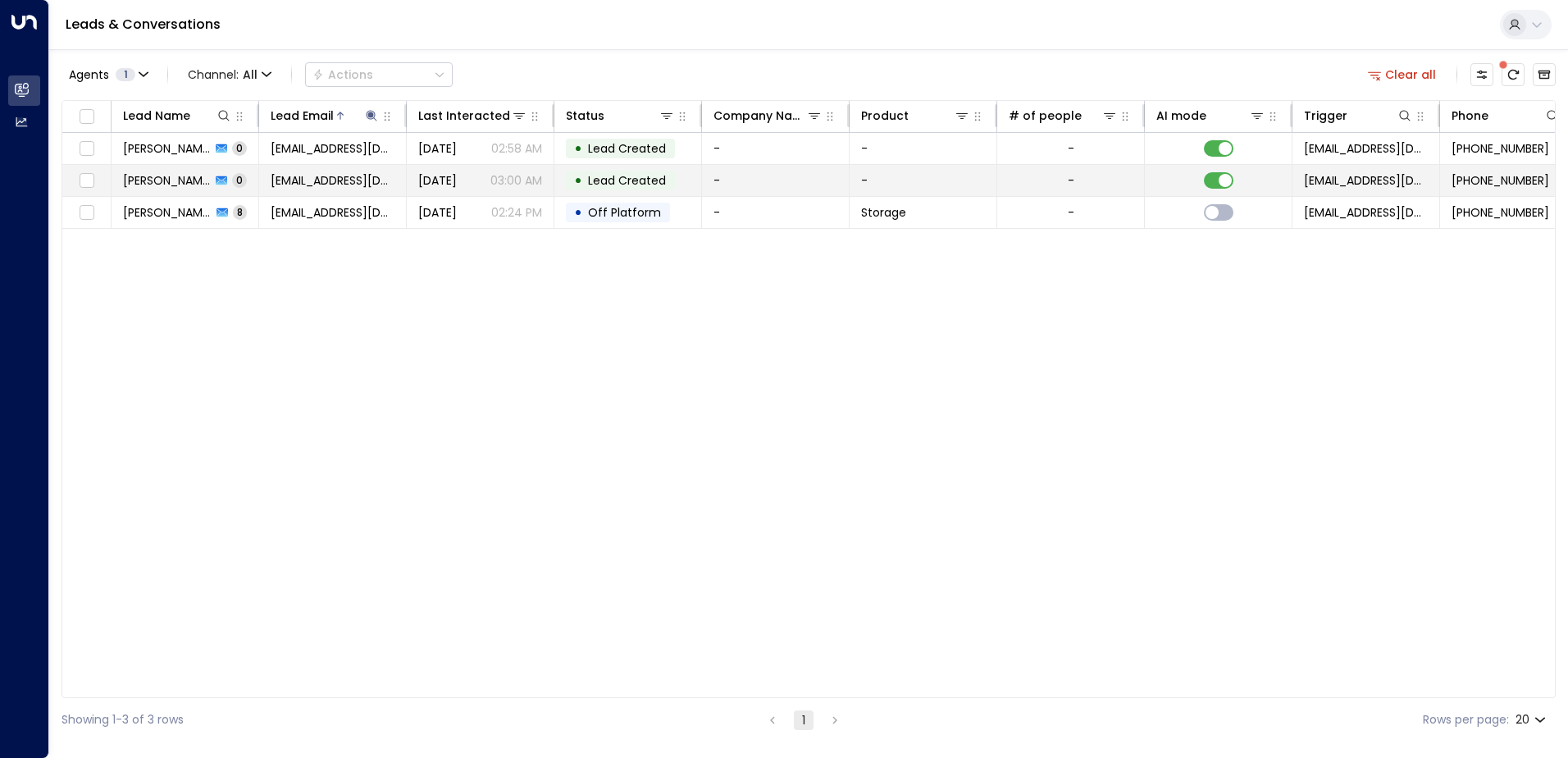
click at [749, 174] on td "-" at bounding box center [776, 180] width 147 height 31
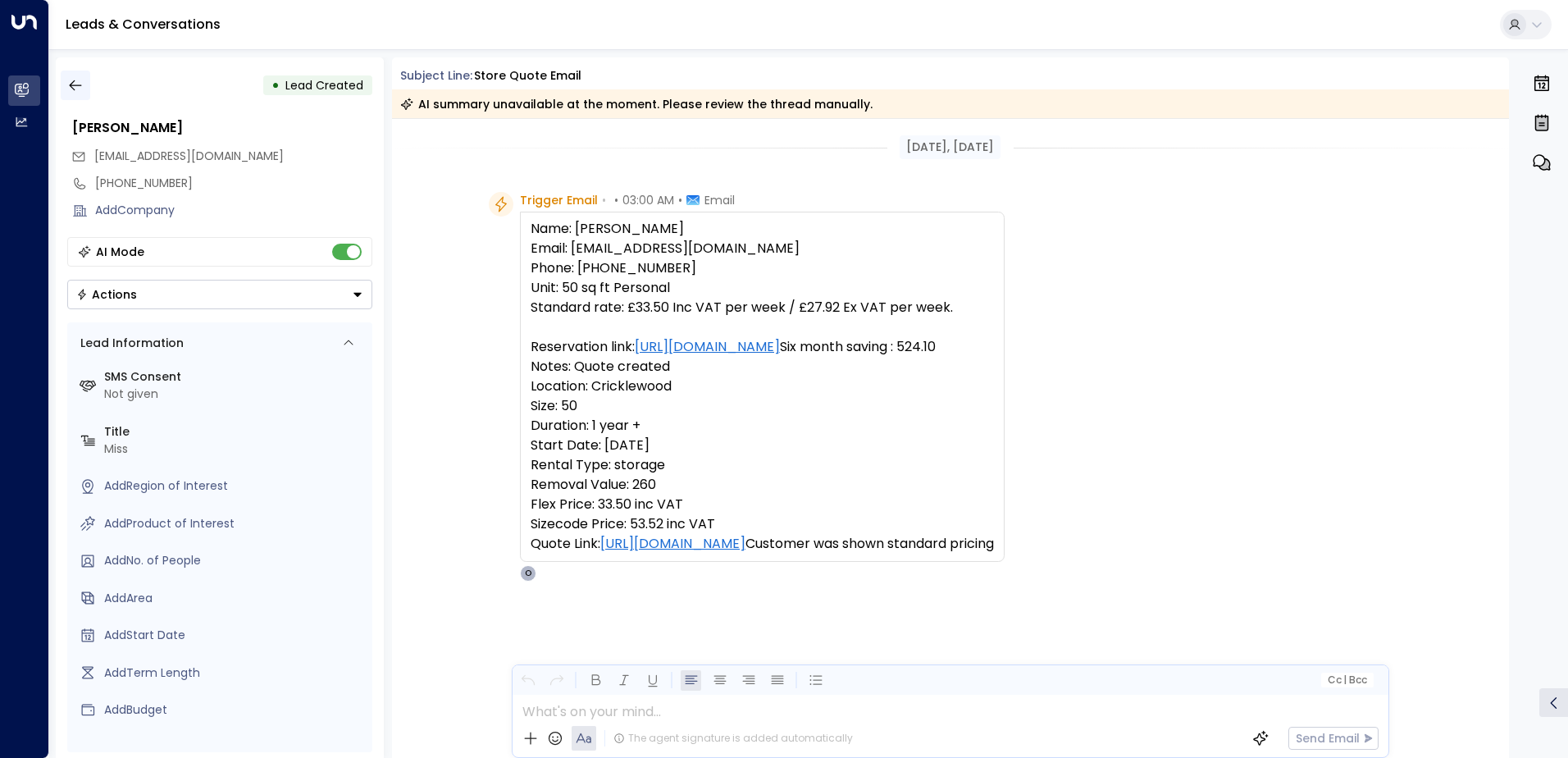
click at [73, 84] on icon "button" at bounding box center [75, 85] width 16 height 16
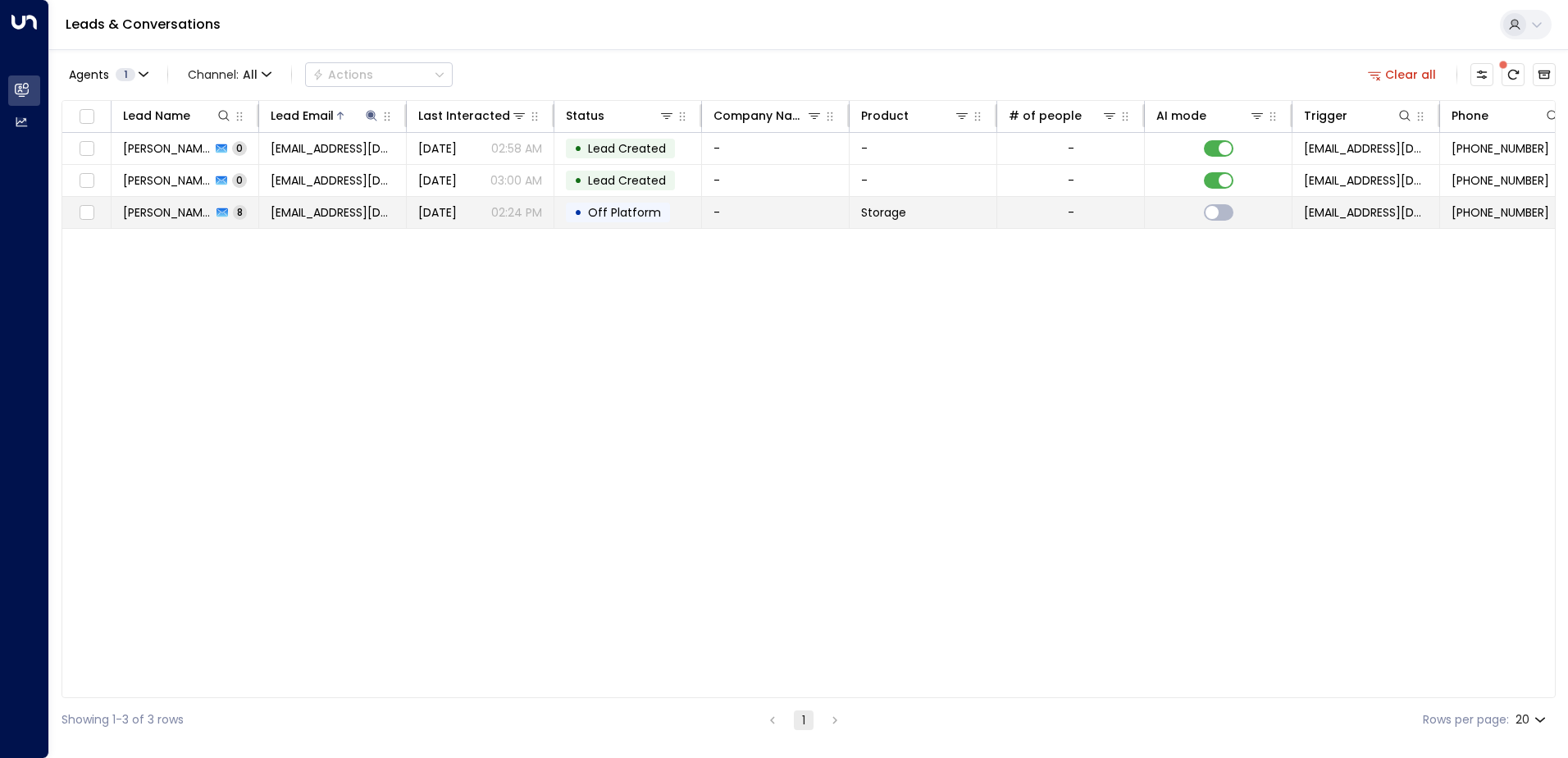
click at [756, 219] on td "-" at bounding box center [776, 212] width 147 height 31
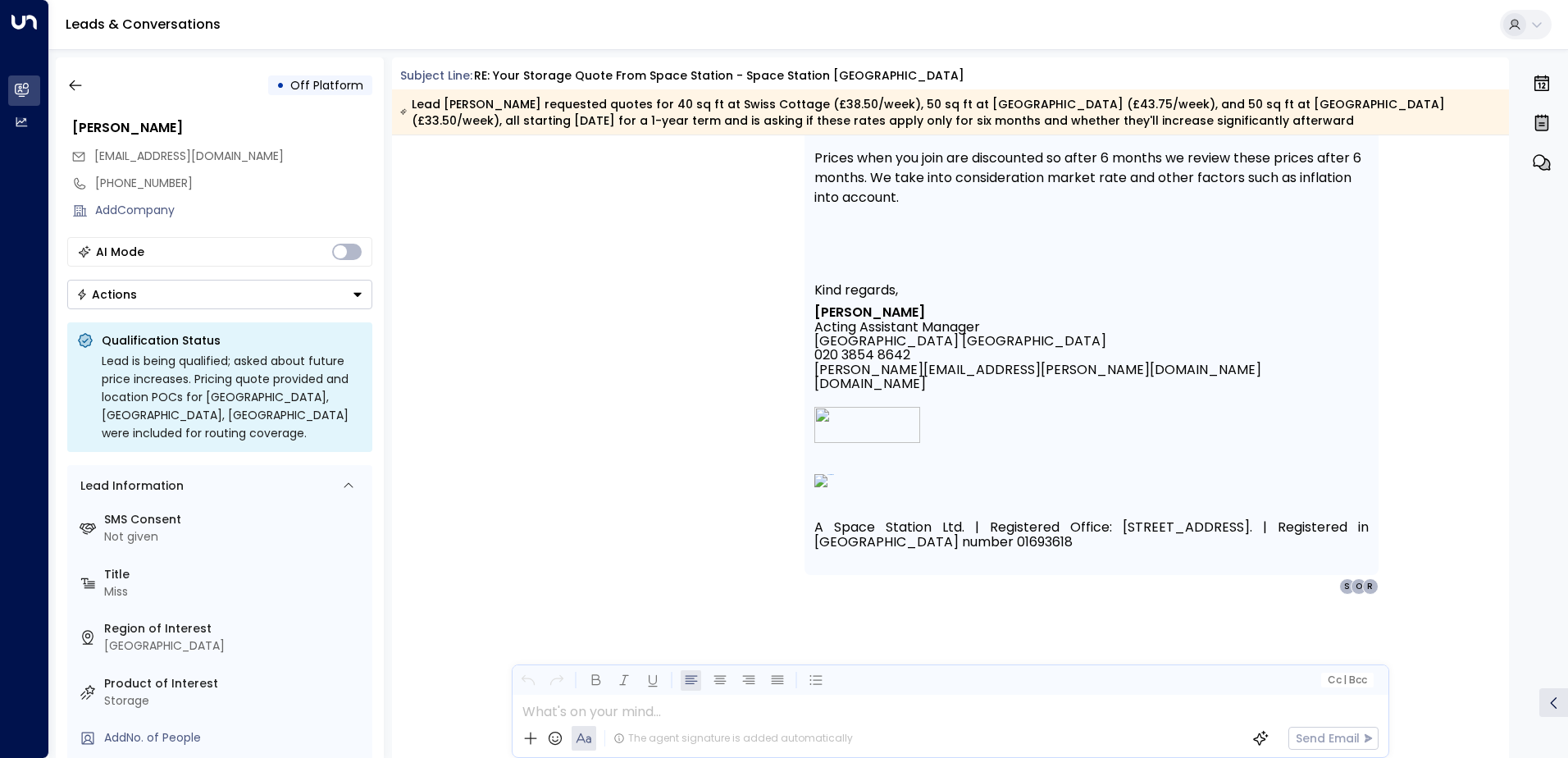
scroll to position [4253, 0]
